Goal: Check status

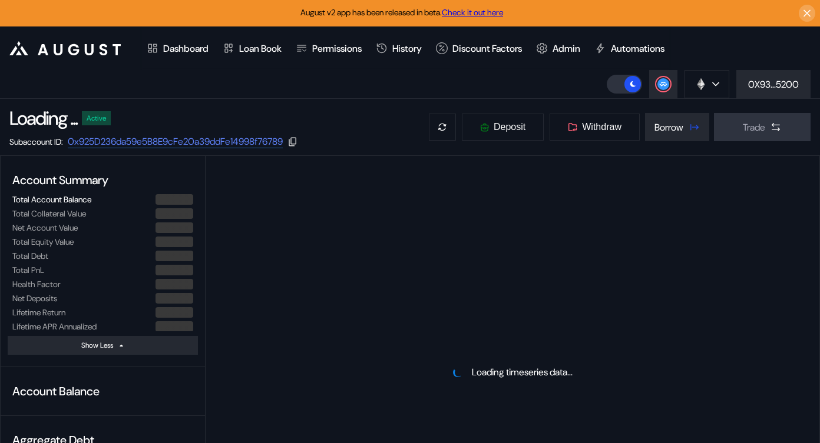
select select "*"
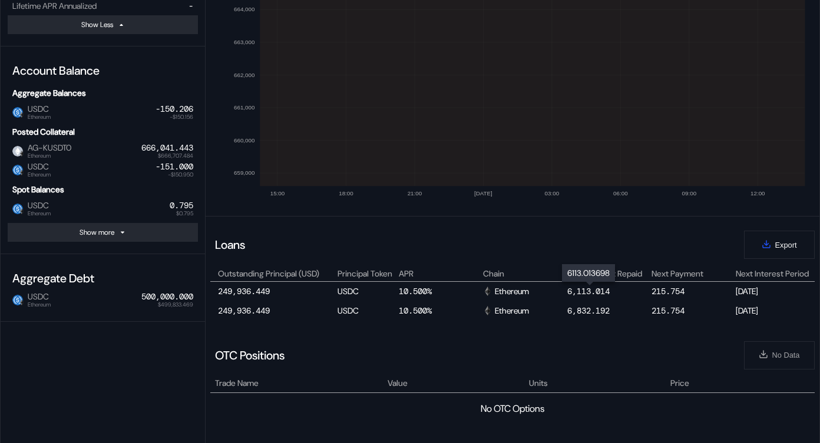
scroll to position [308, 0]
